Goal: Transaction & Acquisition: Purchase product/service

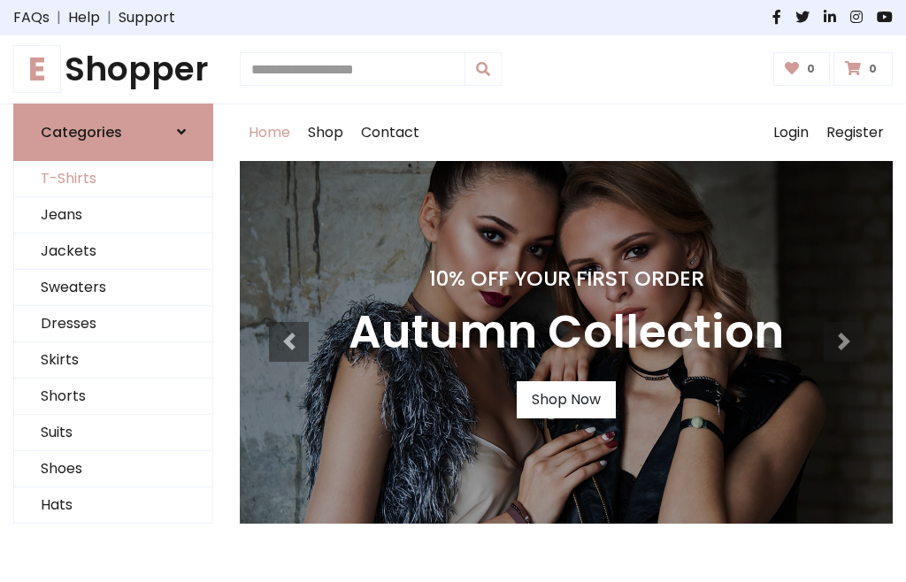
click at [113, 179] on link "T-Shirts" at bounding box center [113, 179] width 198 height 36
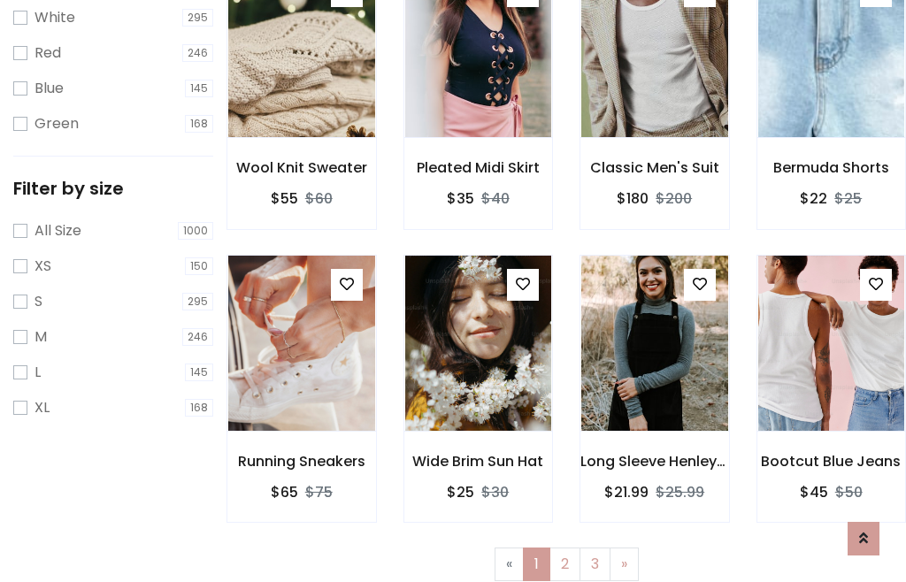
scroll to position [32, 0]
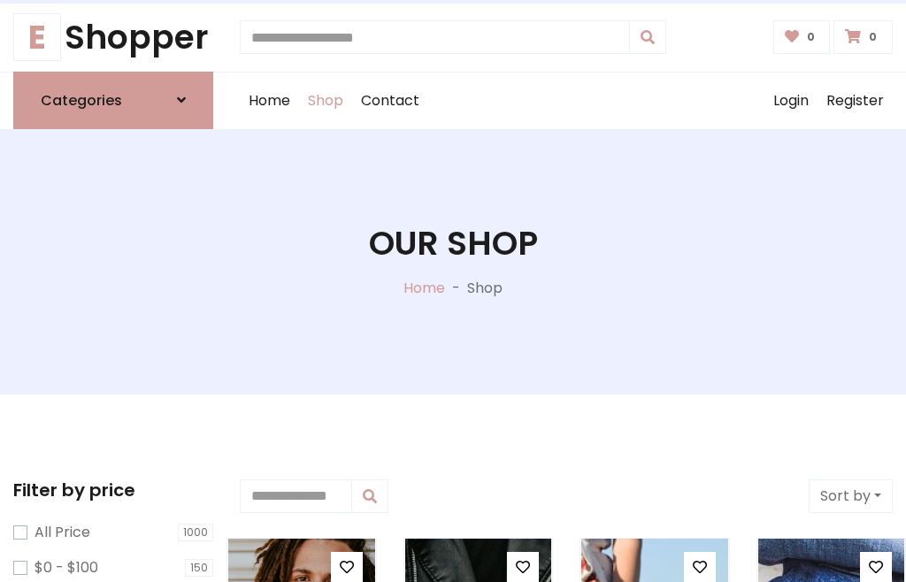
click at [453, 261] on h1 "Our Shop" at bounding box center [453, 244] width 169 height 40
click at [566, 100] on div "Home Shop Contact Log out Login Register" at bounding box center [566, 101] width 653 height 57
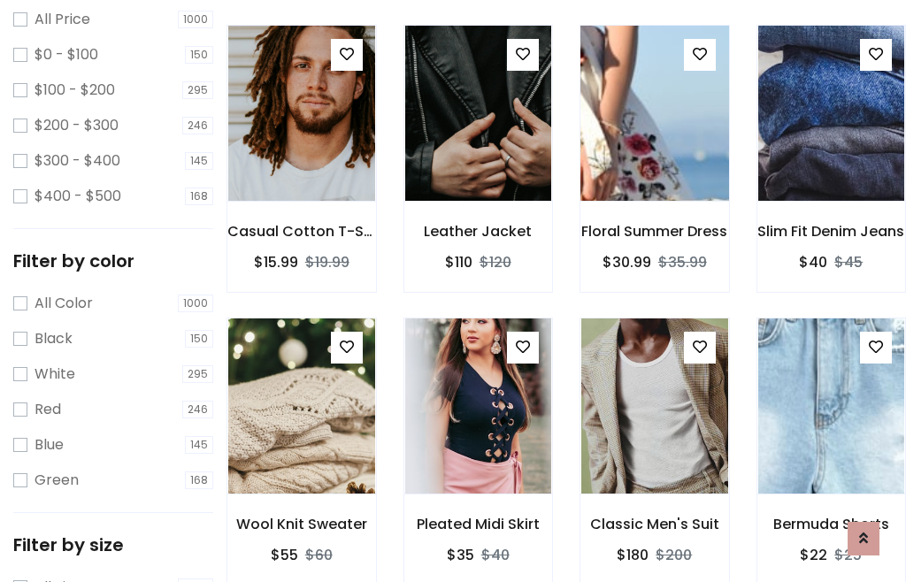
click at [654, 145] on img at bounding box center [654, 113] width 176 height 425
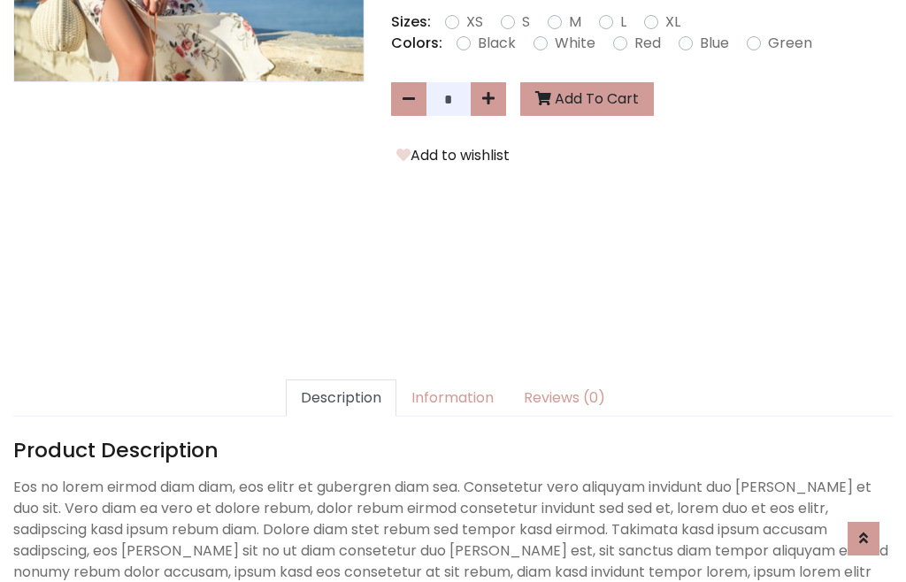
scroll to position [433, 0]
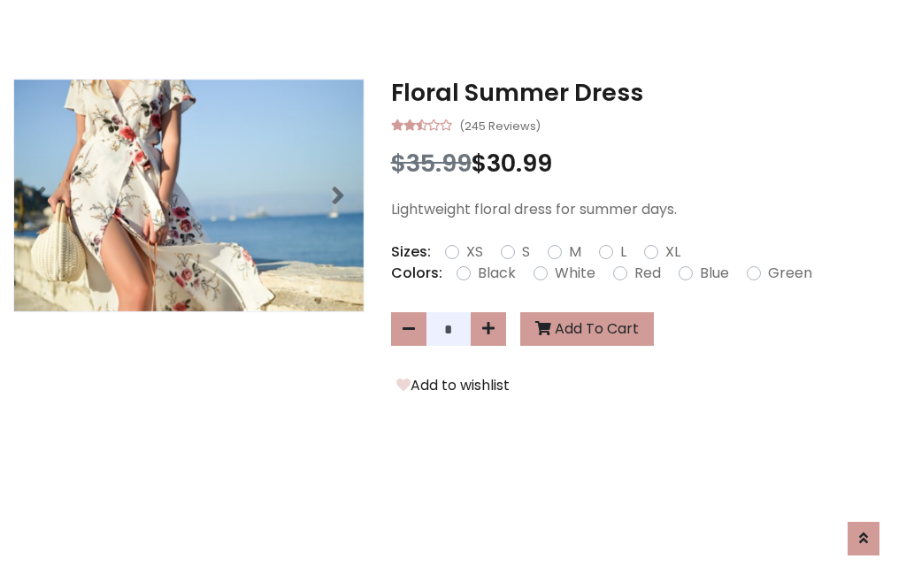
click at [642, 92] on h3 "Floral Summer Dress" at bounding box center [642, 93] width 502 height 28
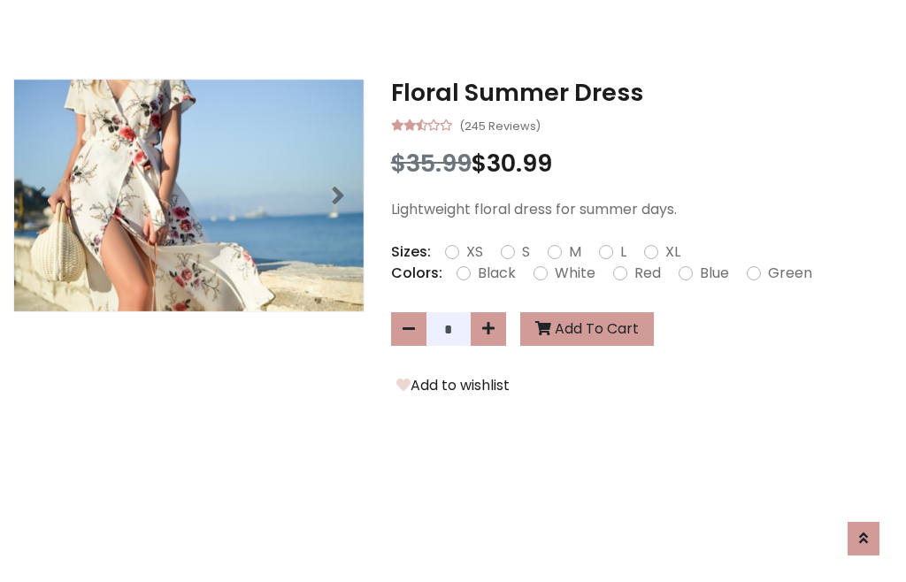
scroll to position [0, 0]
